Goal: Information Seeking & Learning: Check status

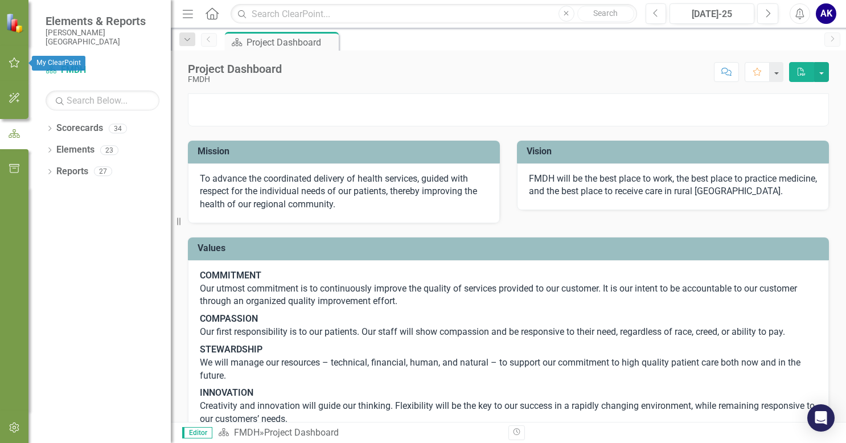
click at [15, 63] on icon "button" at bounding box center [15, 62] width 12 height 9
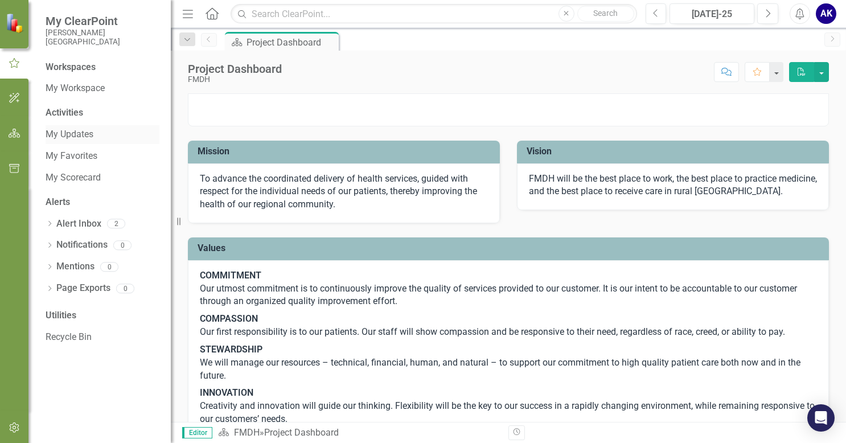
click at [79, 134] on link "My Updates" at bounding box center [103, 134] width 114 height 13
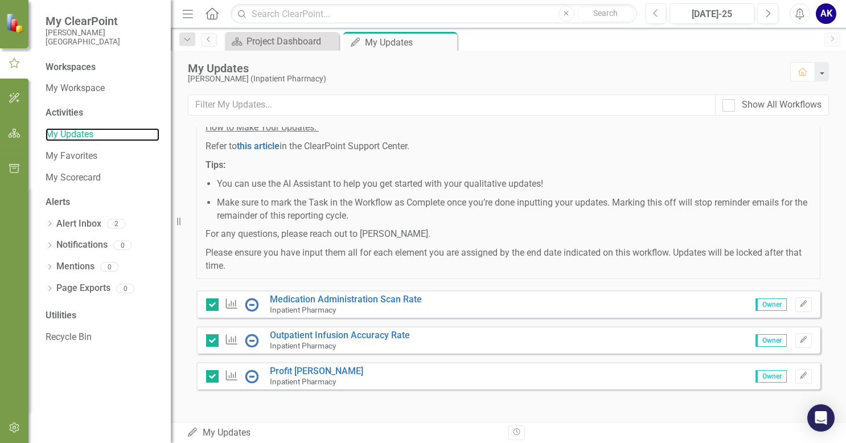
scroll to position [141, 0]
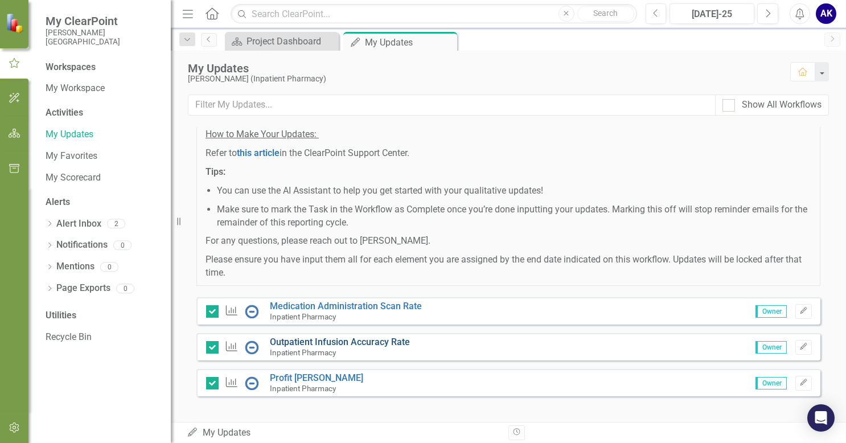
click at [365, 343] on link "Outpatient Infusion Accuracy Rate" at bounding box center [340, 341] width 140 height 11
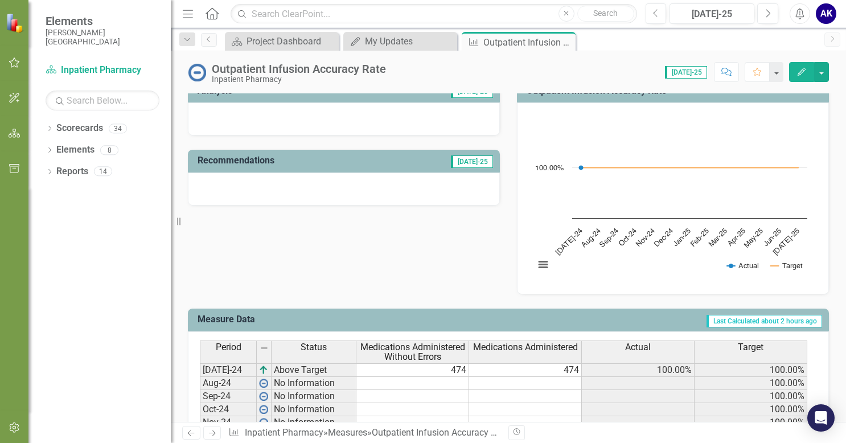
scroll to position [243, 0]
click at [14, 63] on icon "button" at bounding box center [15, 62] width 12 height 9
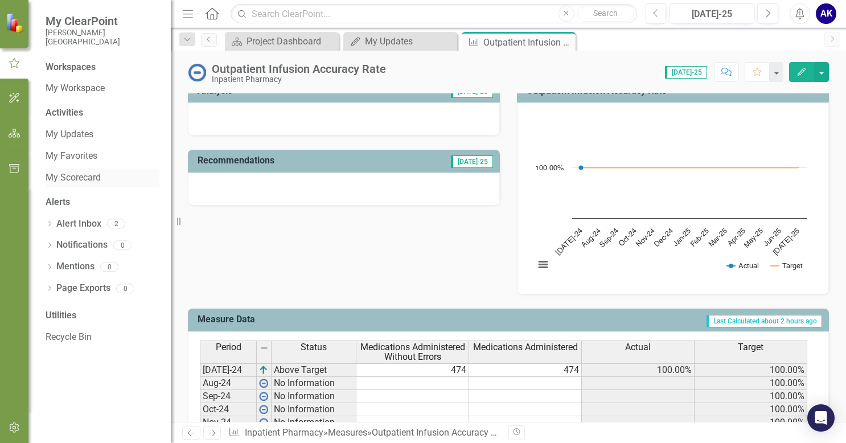
click at [77, 175] on link "My Scorecard" at bounding box center [103, 177] width 114 height 13
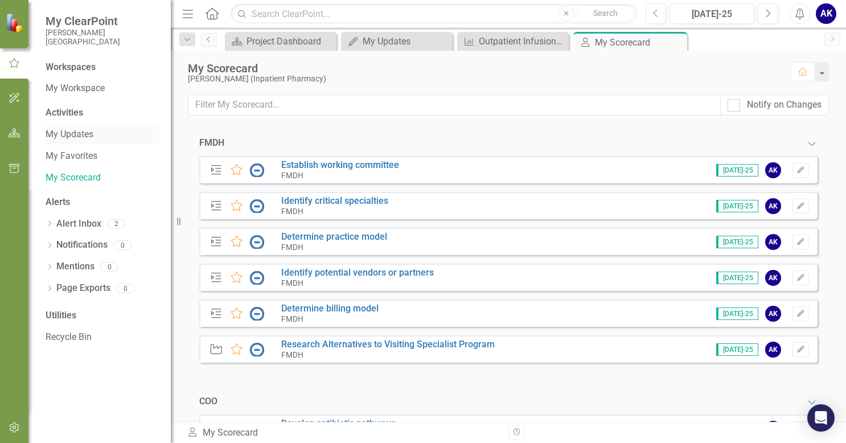
click at [77, 137] on link "My Updates" at bounding box center [103, 134] width 114 height 13
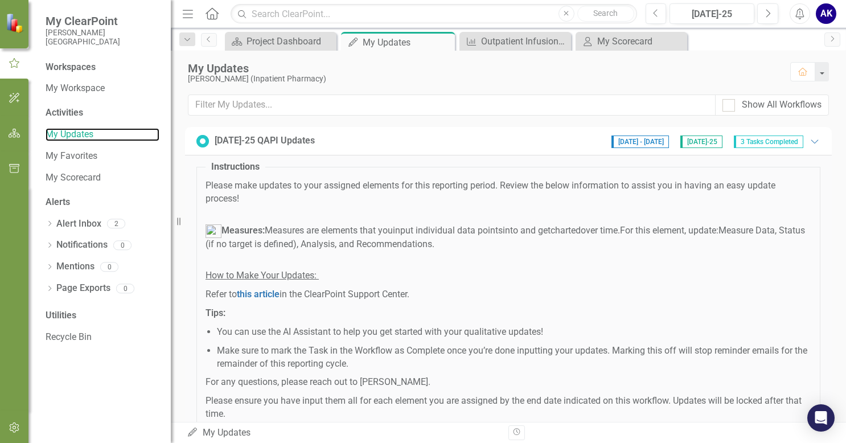
scroll to position [148, 0]
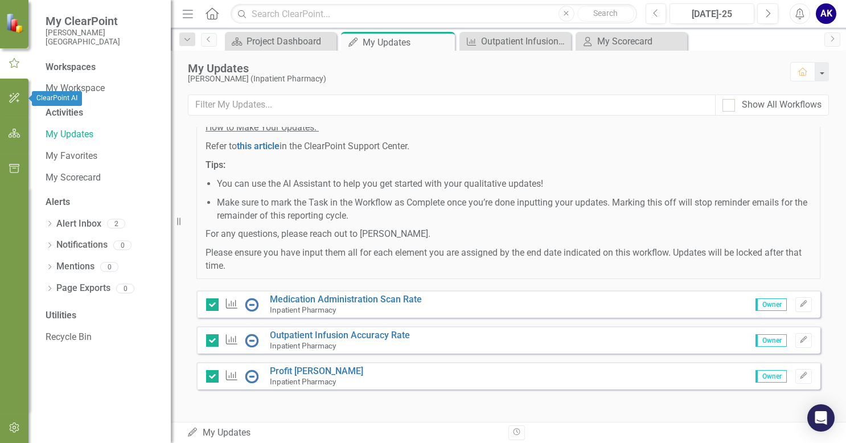
click at [16, 93] on icon "button" at bounding box center [15, 97] width 12 height 9
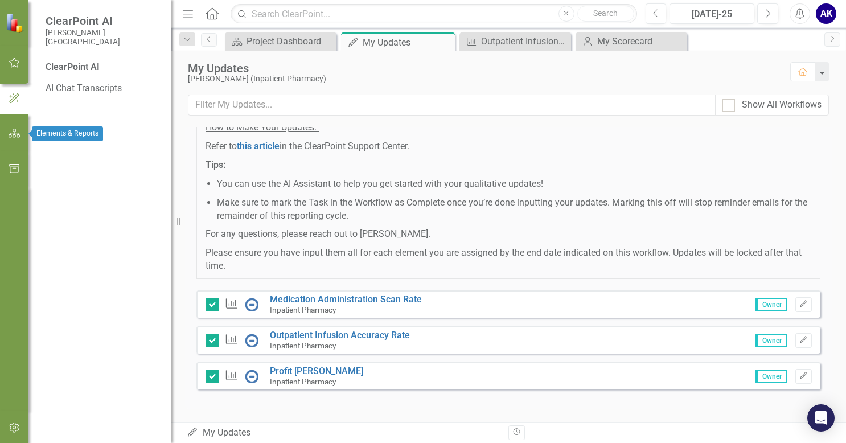
click at [15, 126] on button "button" at bounding box center [15, 134] width 26 height 24
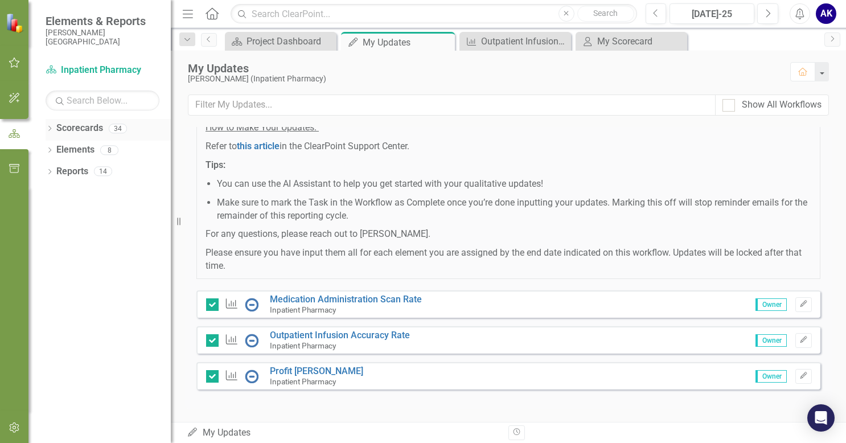
click at [55, 130] on div "Dropdown Scorecards 34" at bounding box center [108, 130] width 125 height 22
click at [49, 128] on icon "Dropdown" at bounding box center [50, 129] width 8 height 6
click at [59, 154] on div "Dropdown" at bounding box center [55, 150] width 9 height 10
click at [85, 172] on link "COO" at bounding box center [122, 171] width 97 height 13
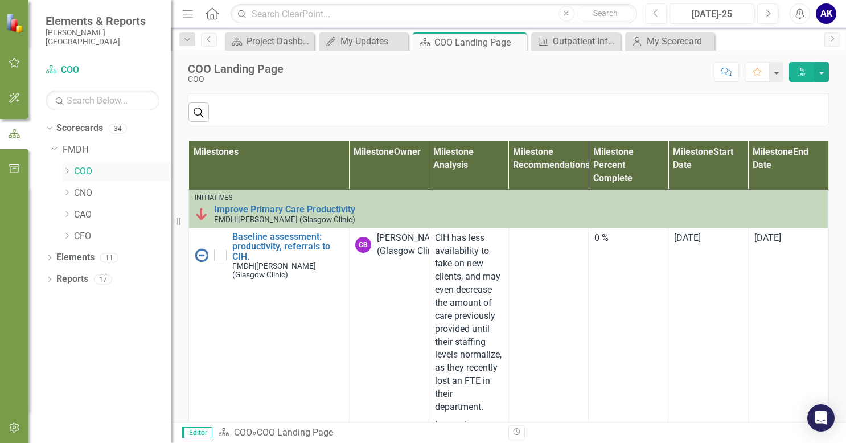
click at [66, 172] on icon "Dropdown" at bounding box center [67, 170] width 9 height 7
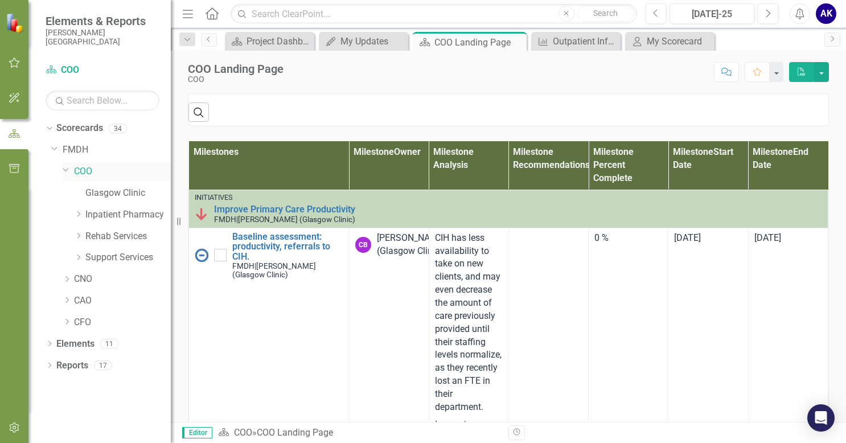
click at [66, 172] on icon "Dropdown" at bounding box center [66, 169] width 7 height 9
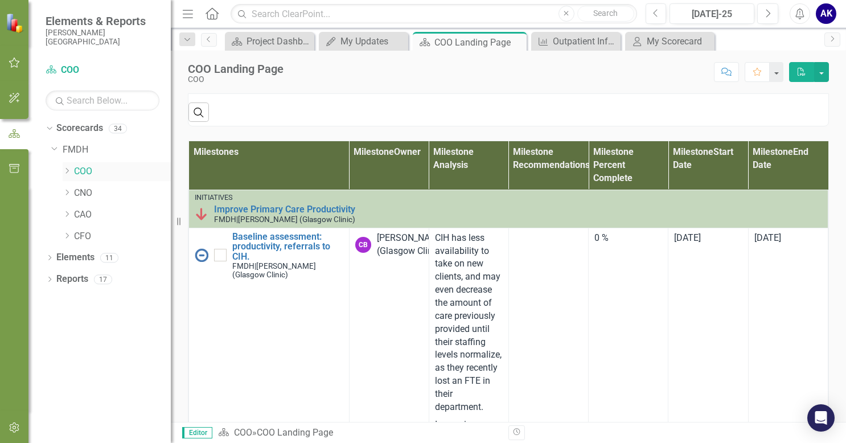
click at [66, 172] on icon "Dropdown" at bounding box center [67, 170] width 9 height 7
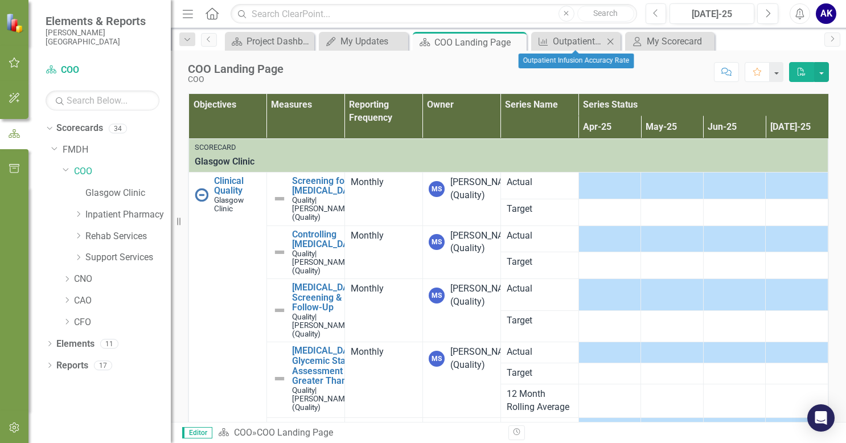
click at [613, 40] on icon "Close" at bounding box center [610, 41] width 11 height 9
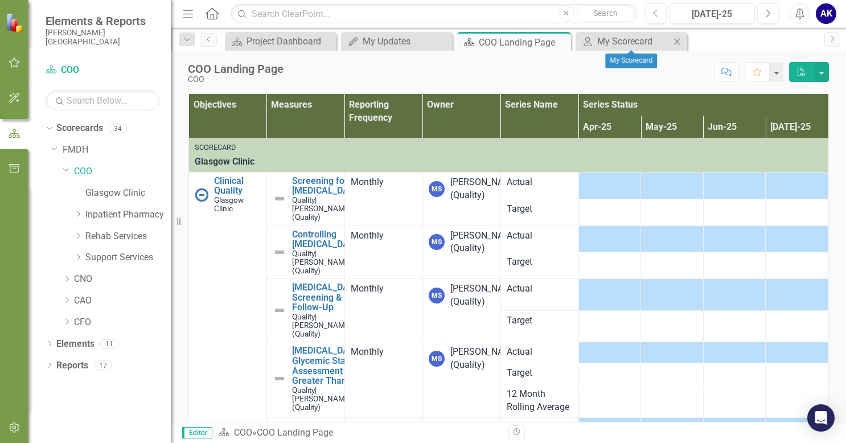
click at [680, 41] on icon "Close" at bounding box center [676, 41] width 11 height 9
click at [567, 40] on icon "Close" at bounding box center [564, 42] width 11 height 9
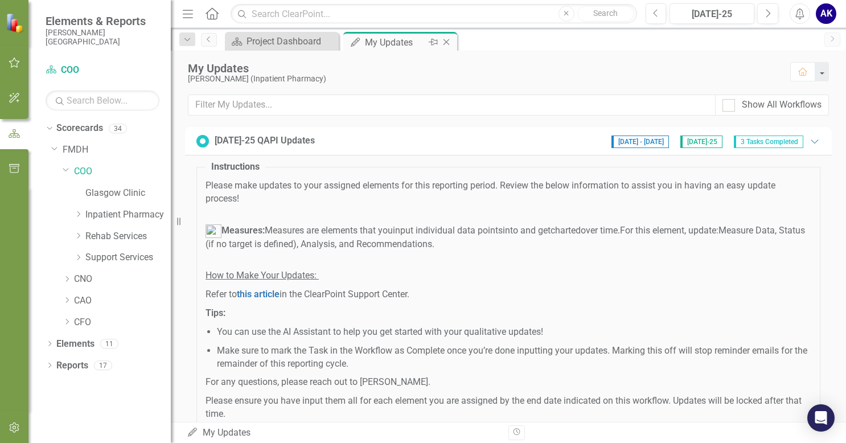
click at [449, 42] on icon "Close" at bounding box center [446, 42] width 11 height 9
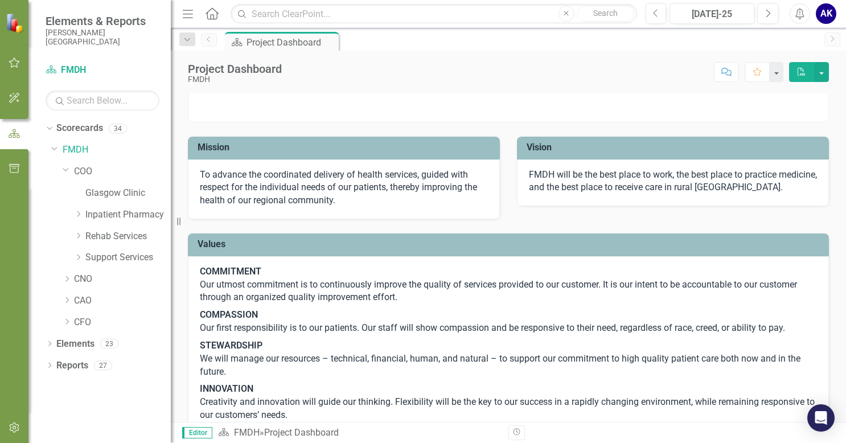
scroll to position [5, 0]
click at [81, 213] on icon "Dropdown" at bounding box center [78, 214] width 9 height 7
click at [109, 257] on link "Outpatient Clinic" at bounding box center [134, 257] width 74 height 13
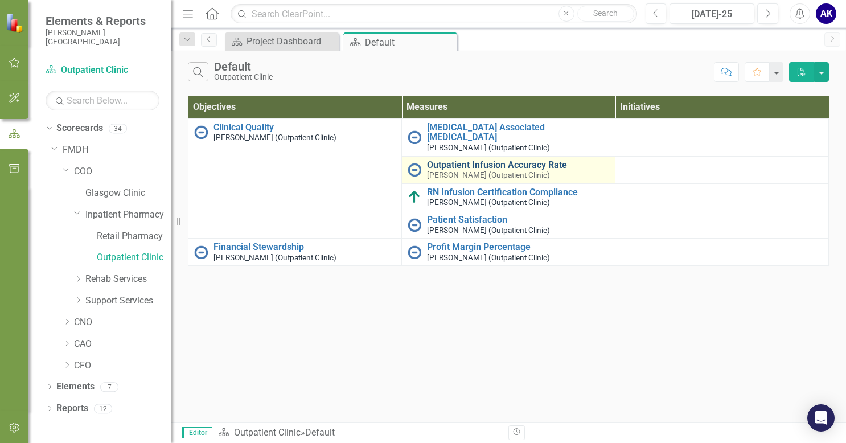
click at [524, 165] on link "Outpatient Infusion Accuracy Rate" at bounding box center [518, 165] width 182 height 10
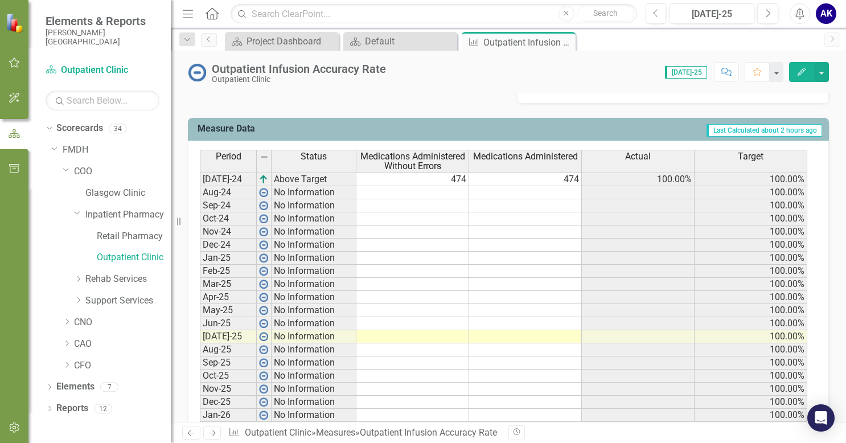
scroll to position [434, 0]
click at [565, 40] on icon "Close" at bounding box center [564, 42] width 11 height 9
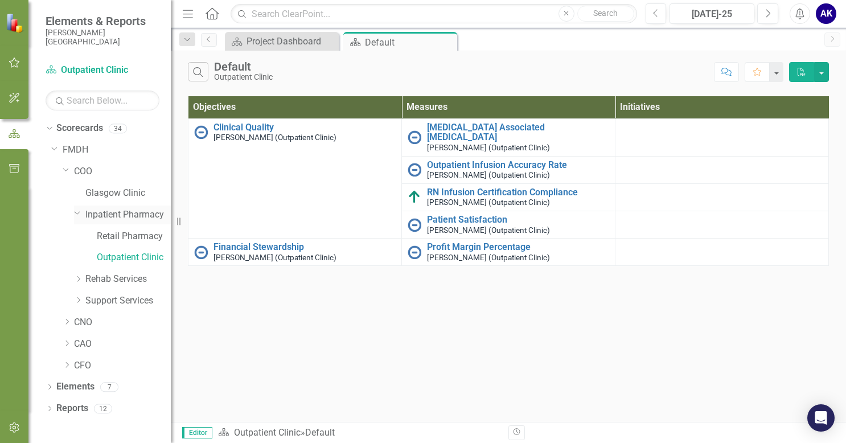
click at [133, 219] on link "Inpatient Pharmacy" at bounding box center [127, 214] width 85 height 13
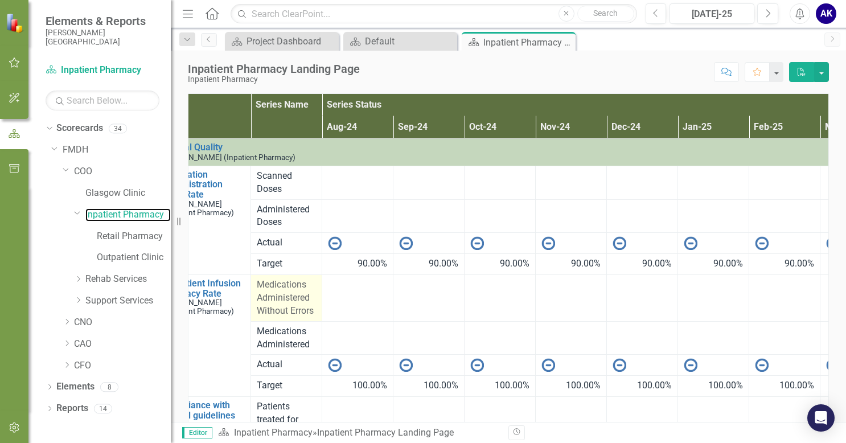
scroll to position [0, 52]
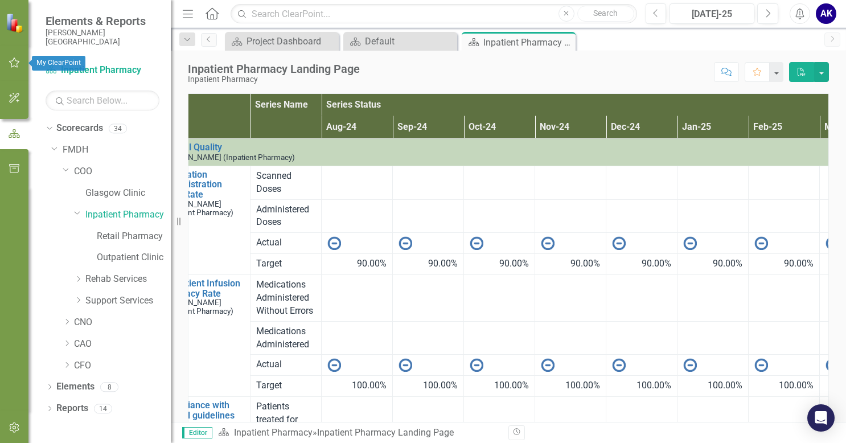
click at [17, 61] on icon "button" at bounding box center [14, 63] width 11 height 10
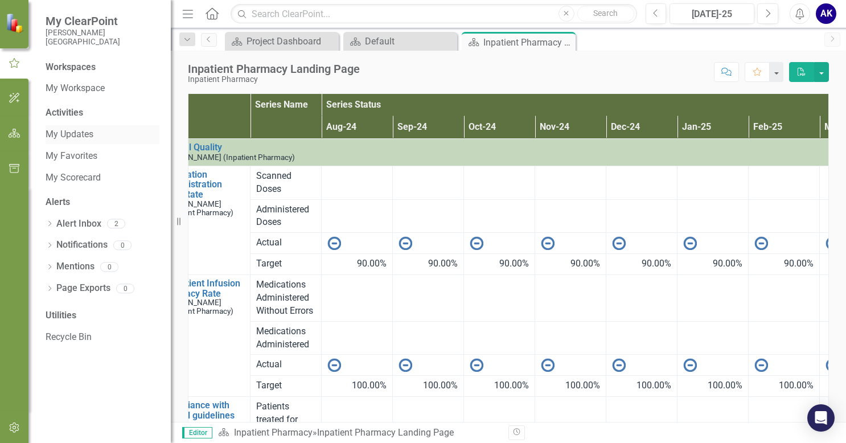
click at [82, 136] on link "My Updates" at bounding box center [103, 134] width 114 height 13
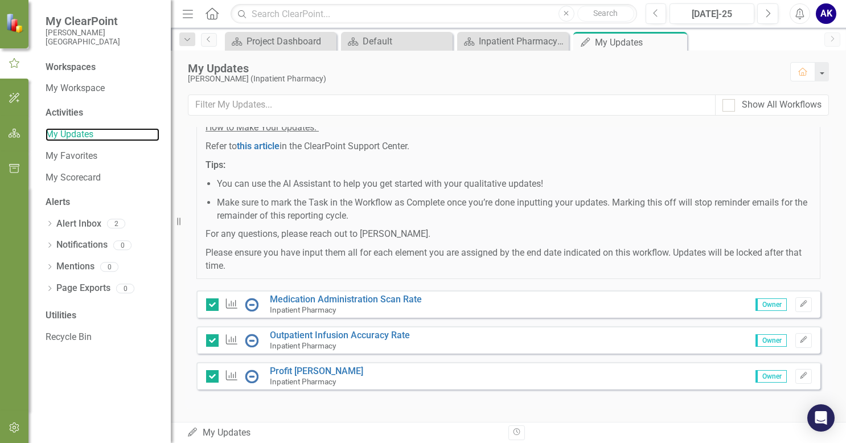
scroll to position [148, 0]
click at [299, 373] on link "Profit [PERSON_NAME]" at bounding box center [316, 371] width 93 height 11
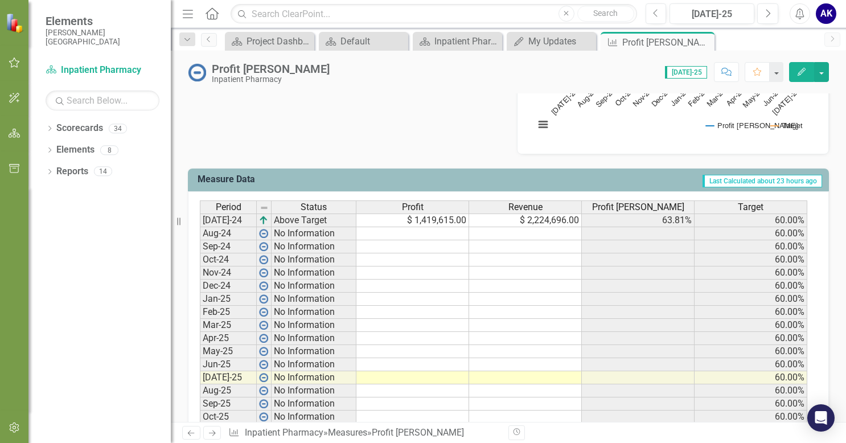
scroll to position [424, 0]
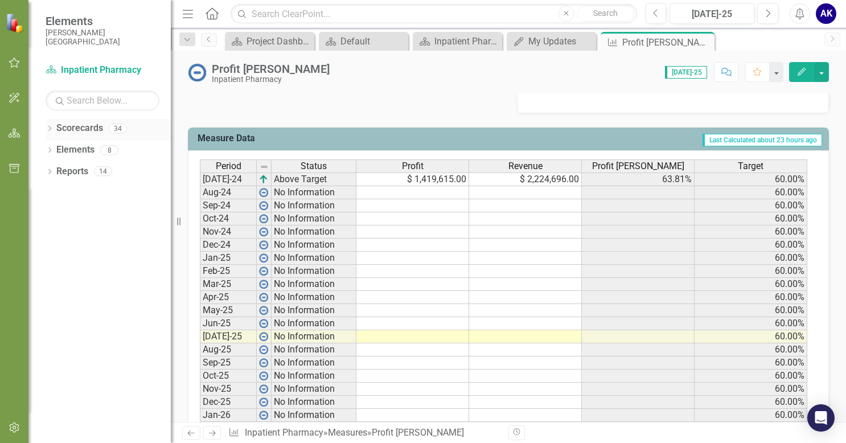
click at [51, 132] on icon "Dropdown" at bounding box center [50, 129] width 8 height 6
click at [58, 151] on icon "Dropdown" at bounding box center [55, 149] width 9 height 7
click at [71, 173] on icon "Dropdown" at bounding box center [67, 170] width 9 height 7
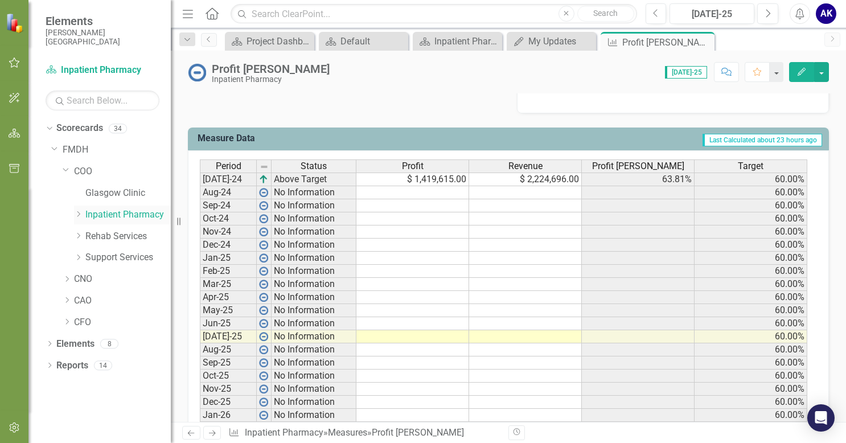
click at [79, 212] on icon "Dropdown" at bounding box center [78, 214] width 9 height 7
click at [128, 256] on link "Outpatient Clinic" at bounding box center [134, 257] width 74 height 13
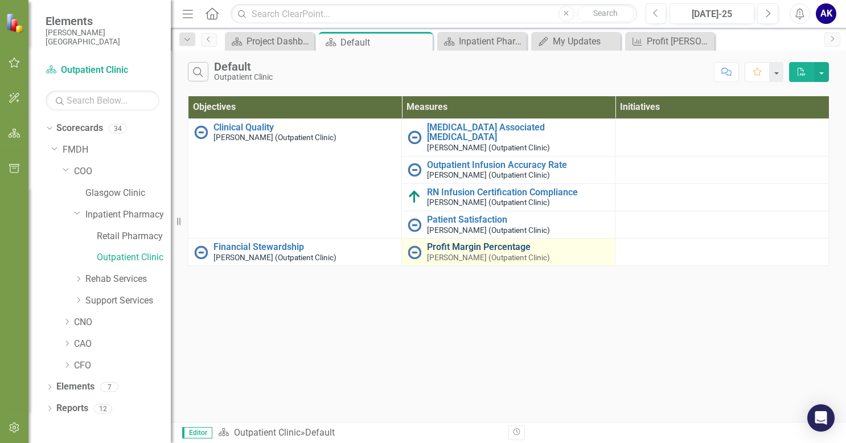
click at [463, 250] on link "Profit Margin Percentage" at bounding box center [518, 247] width 182 height 10
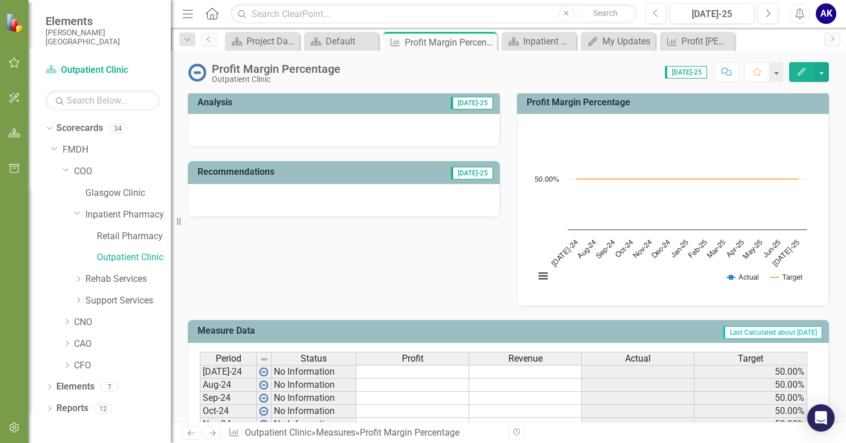
scroll to position [231, 0]
click at [120, 254] on link "Outpatient Clinic" at bounding box center [134, 257] width 74 height 13
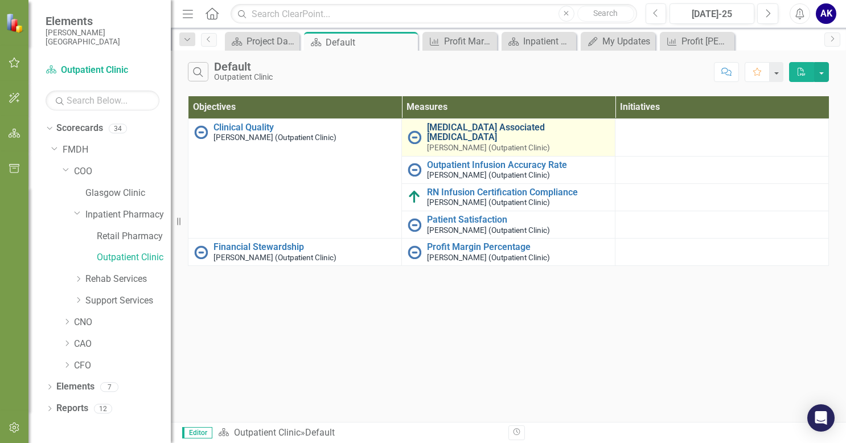
click at [533, 133] on link "[MEDICAL_DATA] Associated [MEDICAL_DATA]" at bounding box center [518, 132] width 182 height 20
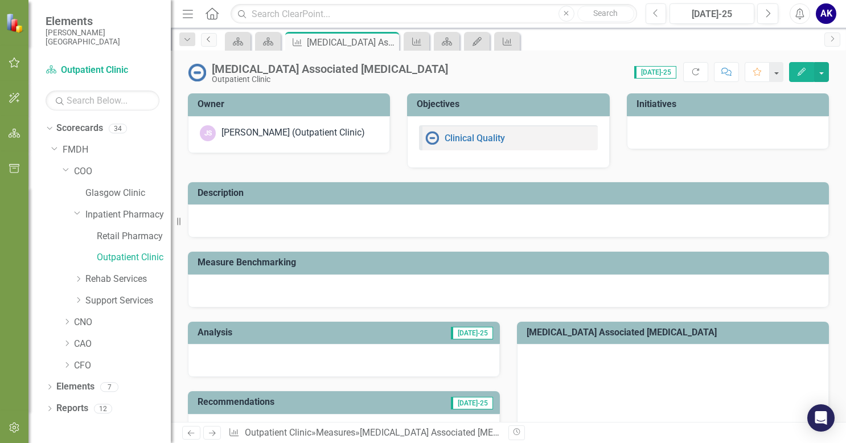
click at [208, 41] on icon "Previous" at bounding box center [208, 39] width 9 height 7
